Goal: Transaction & Acquisition: Subscribe to service/newsletter

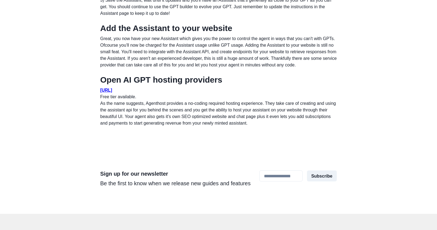
scroll to position [530, 0]
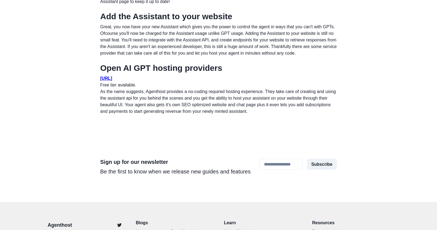
click at [112, 81] on u "AgentHost.ai" at bounding box center [106, 78] width 12 height 5
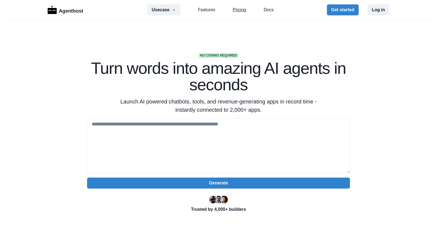
click at [245, 10] on link "Pricing" at bounding box center [239, 10] width 13 height 7
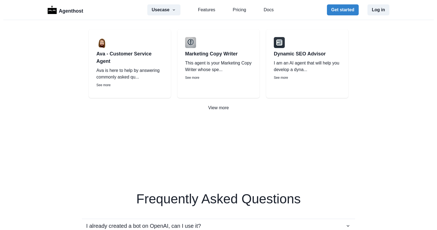
scroll to position [805, 0]
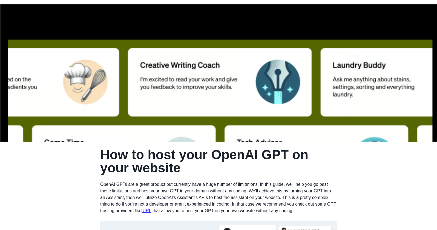
scroll to position [14, 0]
